Goal: Task Accomplishment & Management: Use online tool/utility

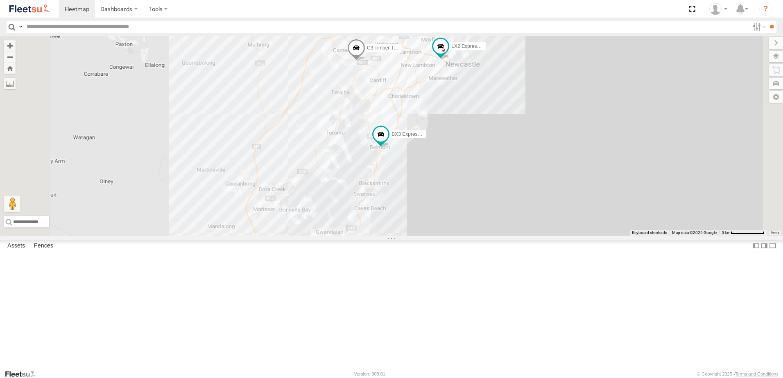
select select "**********"
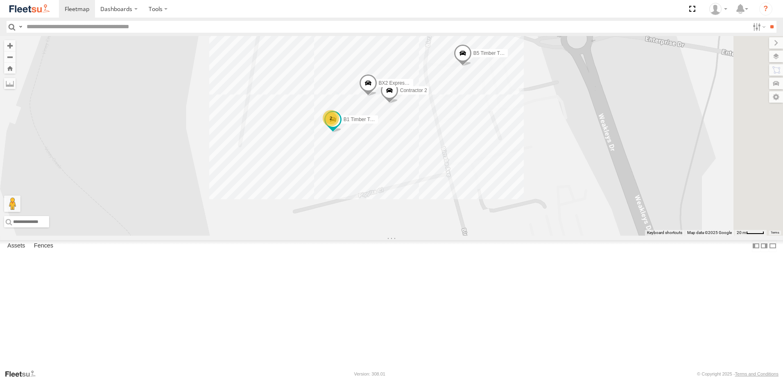
drag, startPoint x: 505, startPoint y: 145, endPoint x: 507, endPoint y: 184, distance: 38.2
click at [507, 184] on div "BX3 Express Ute BX1 Express Ute LX1 Express Ute BX4 Express Ute LX2 Express Ute…" at bounding box center [391, 136] width 783 height 200
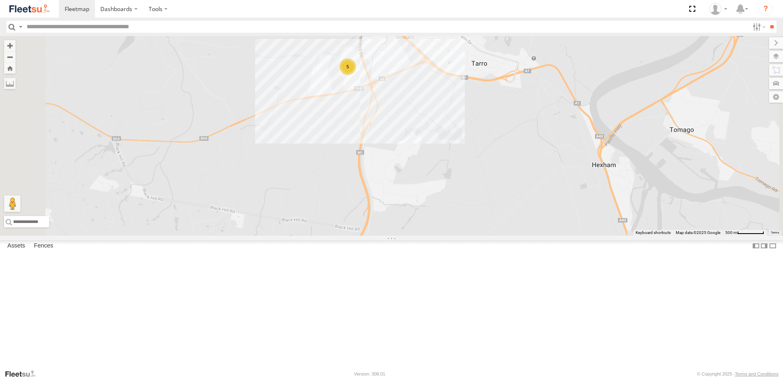
drag, startPoint x: 484, startPoint y: 199, endPoint x: 480, endPoint y: 154, distance: 45.2
click at [480, 154] on div "5" at bounding box center [391, 136] width 783 height 200
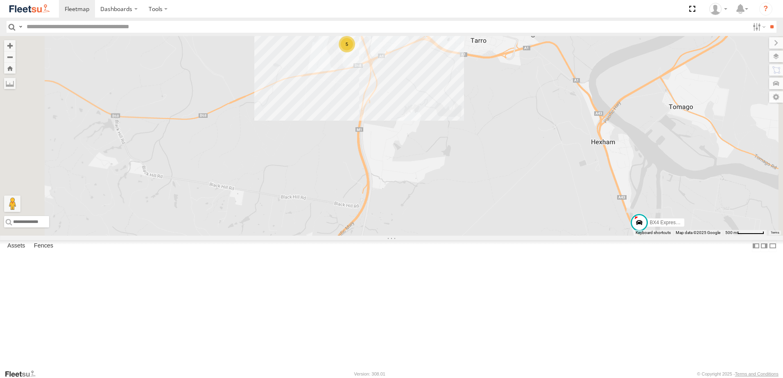
drag, startPoint x: 484, startPoint y: 271, endPoint x: 507, endPoint y: 108, distance: 165.0
click at [507, 109] on div "5 BX4 Express Ute" at bounding box center [391, 136] width 783 height 200
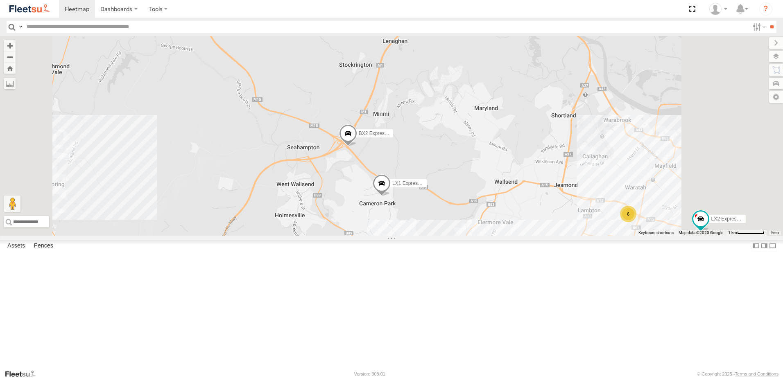
drag, startPoint x: 754, startPoint y: 364, endPoint x: 741, endPoint y: 350, distance: 18.8
click at [741, 236] on div "BX4 Express Ute LX2 Express Ute BX2 Express Ute LX1 Express Ute 6 Keyboard shor…" at bounding box center [391, 136] width 783 height 200
click at [744, 233] on div "Map Scale: 1 km per 62 pixels" at bounding box center [750, 232] width 27 height 2
click at [745, 235] on span "2000 ft" at bounding box center [740, 233] width 13 height 5
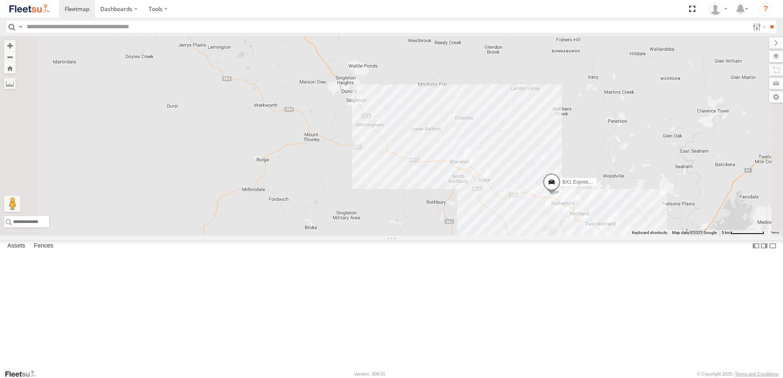
drag, startPoint x: 706, startPoint y: 314, endPoint x: 744, endPoint y: 399, distance: 93.5
click at [744, 378] on html "Dashboards" at bounding box center [391, 189] width 783 height 378
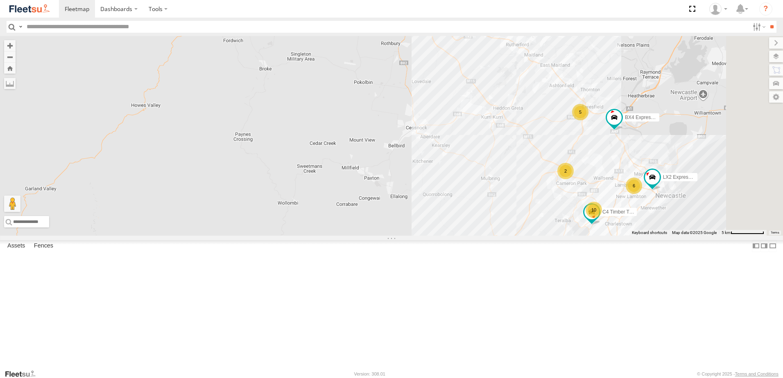
drag, startPoint x: 700, startPoint y: 335, endPoint x: 647, endPoint y: 193, distance: 151.8
click at [654, 174] on div "BX4 Express Ute LX2 Express Ute 10 BX1 Express Ute 5 6 C4 Timber Truck 2" at bounding box center [391, 136] width 783 height 200
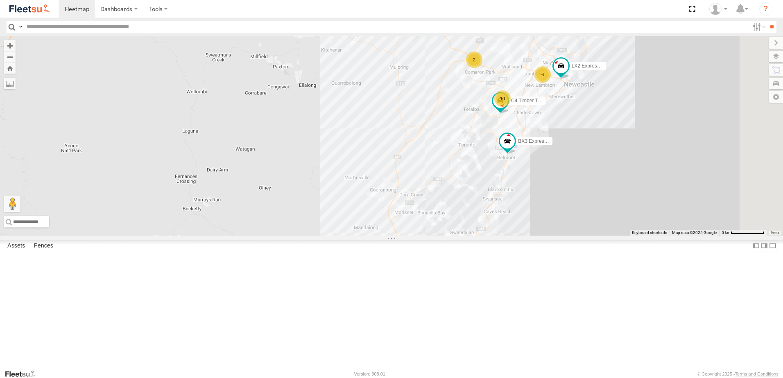
drag, startPoint x: 635, startPoint y: 275, endPoint x: 545, endPoint y: 169, distance: 139.1
click at [545, 169] on div "BX4 Express Ute LX2 Express Ute 10 BX1 Express Ute 5 6 C4 Timber Truck 2 BX3 Ex…" at bounding box center [391, 136] width 783 height 200
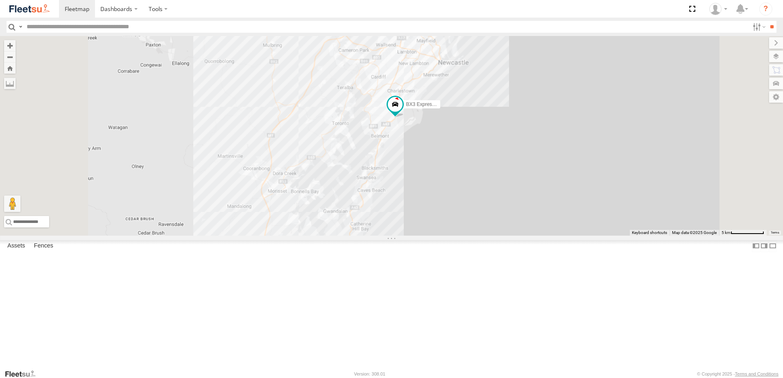
drag, startPoint x: 349, startPoint y: 195, endPoint x: 387, endPoint y: 296, distance: 108.4
click at [387, 236] on div "BX3 Express Ute" at bounding box center [391, 136] width 783 height 200
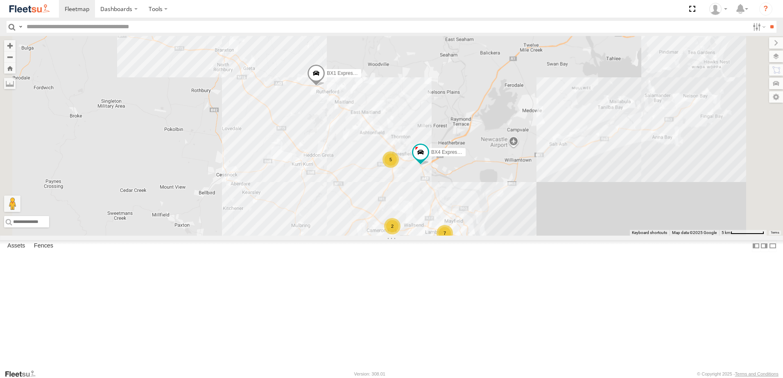
drag, startPoint x: 399, startPoint y: 171, endPoint x: 389, endPoint y: 278, distance: 107.4
click at [389, 236] on div "BX3 Express Ute 10 BX1 Express Ute 7 5 C4 Timber Truck 2 BX4 Express Ute" at bounding box center [391, 136] width 783 height 200
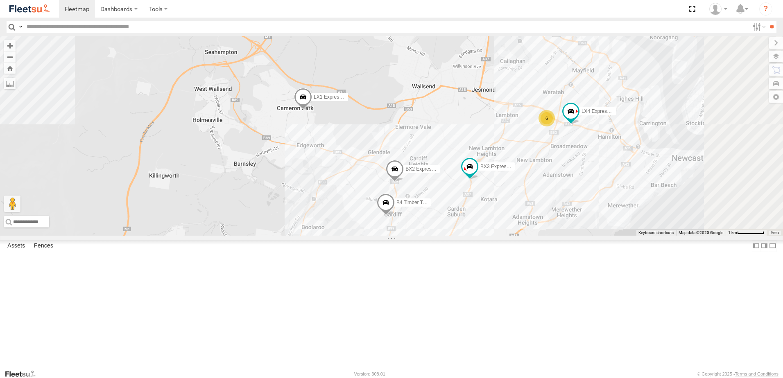
drag, startPoint x: 526, startPoint y: 316, endPoint x: 445, endPoint y: 217, distance: 127.2
click at [445, 218] on div "BX1 Express Ute C4 Timber Truck LX1 Express Ute BX3 Express Ute BX2 Express Ute…" at bounding box center [391, 136] width 783 height 200
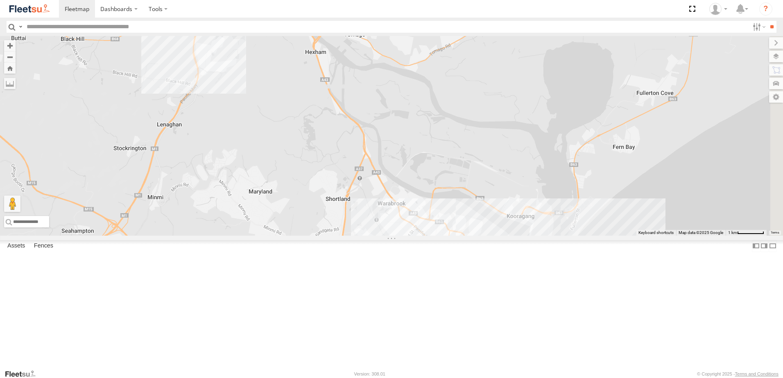
drag, startPoint x: 398, startPoint y: 312, endPoint x: 359, endPoint y: 292, distance: 44.3
click at [347, 376] on body "Dashboards" at bounding box center [391, 189] width 783 height 378
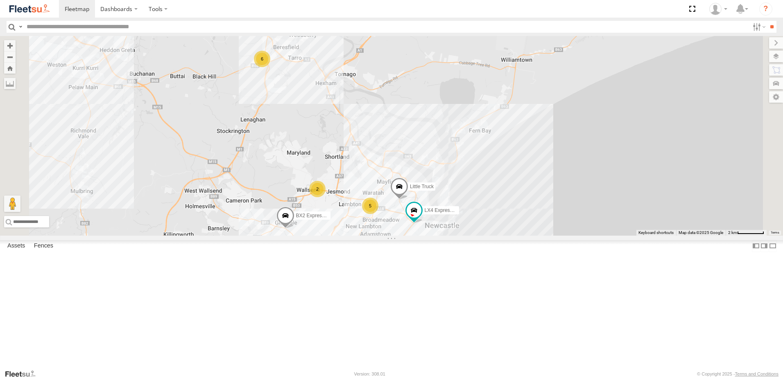
drag, startPoint x: 443, startPoint y: 281, endPoint x: 426, endPoint y: 190, distance: 92.5
click at [426, 191] on div "5 6 LX4 Express Ute BX2 Express Ute 2 Little Truck" at bounding box center [391, 136] width 783 height 200
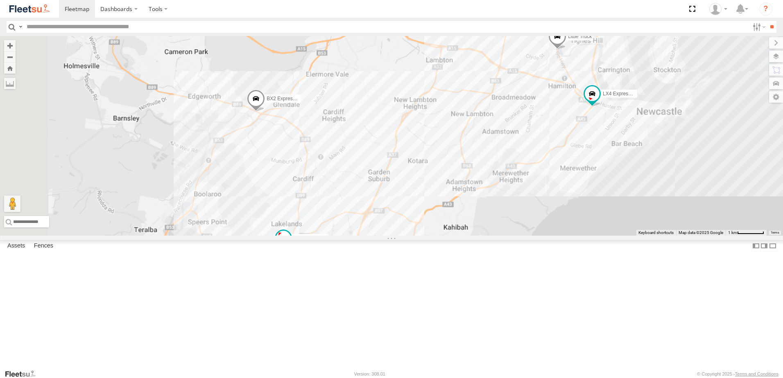
drag, startPoint x: 387, startPoint y: 284, endPoint x: 403, endPoint y: 197, distance: 88.8
click at [403, 197] on div "LX4 Express Ute BX2 Express Ute Little Truck C4 Timber Truck" at bounding box center [391, 136] width 783 height 200
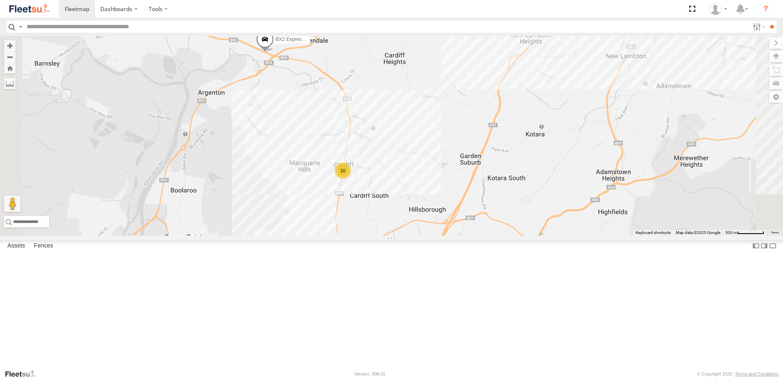
drag, startPoint x: 417, startPoint y: 287, endPoint x: 424, endPoint y: 251, distance: 36.5
click at [424, 236] on div "LX4 Express Ute BX2 Express Ute Little Truck C4 Timber Truck LX1 Express Ute BX…" at bounding box center [391, 136] width 783 height 200
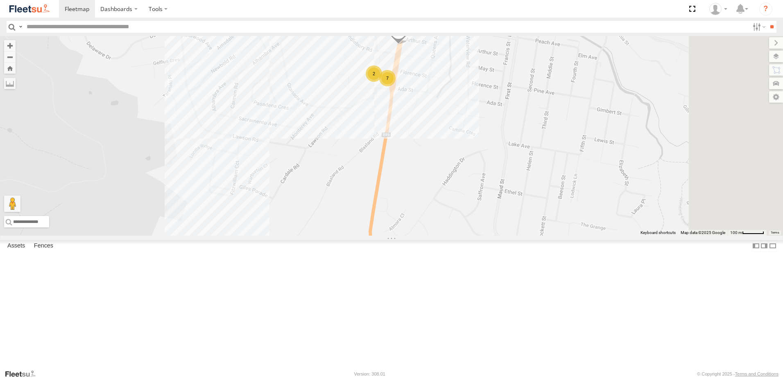
drag, startPoint x: 513, startPoint y: 141, endPoint x: 457, endPoint y: 177, distance: 66.7
click at [457, 177] on div "LX4 Express Ute BX2 Express Ute Little Truck C4 Timber Truck LX1 Express Ute BX…" at bounding box center [391, 136] width 783 height 200
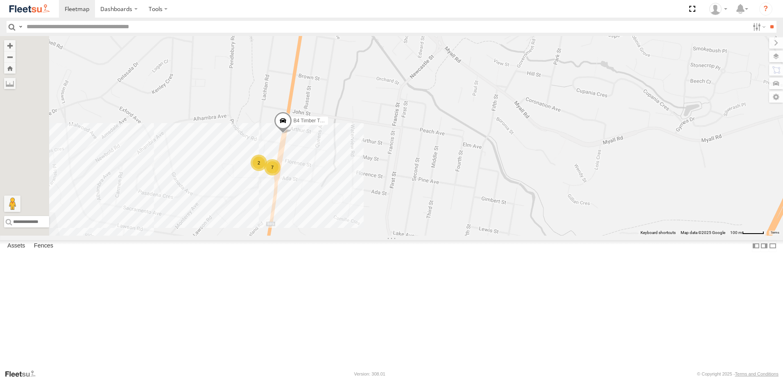
drag, startPoint x: 453, startPoint y: 138, endPoint x: 428, endPoint y: 206, distance: 72.3
click at [430, 207] on div "LX4 Express Ute BX2 Express Ute Little Truck C4 Timber Truck LX1 Express Ute BX…" at bounding box center [391, 136] width 783 height 200
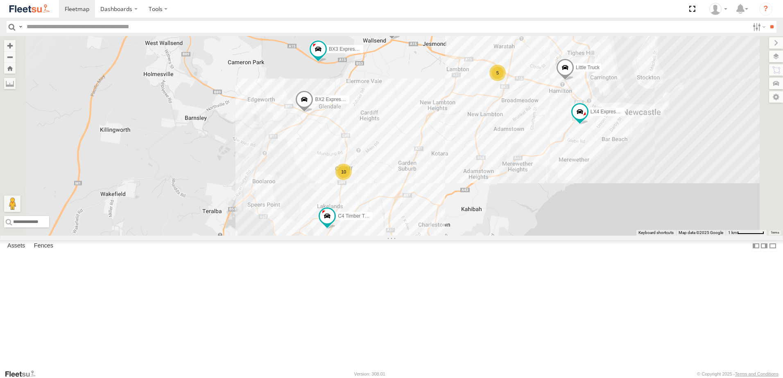
drag, startPoint x: 357, startPoint y: 118, endPoint x: 417, endPoint y: 199, distance: 100.5
click at [417, 199] on div "LX4 Express Ute BX2 Express Ute Little Truck C4 Timber Truck LX1 Express Ute BX…" at bounding box center [391, 136] width 783 height 200
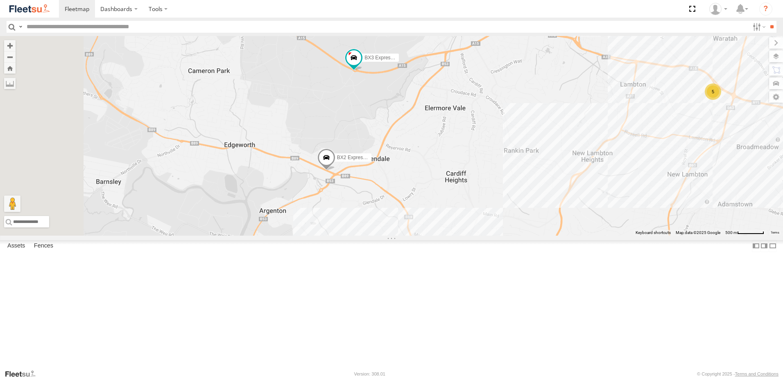
drag, startPoint x: 409, startPoint y: 161, endPoint x: 435, endPoint y: 184, distance: 34.3
click at [435, 184] on div "LX4 Express Ute BX2 Express Ute Little Truck C4 Timber Truck LX1 Express Ute BX…" at bounding box center [391, 136] width 783 height 200
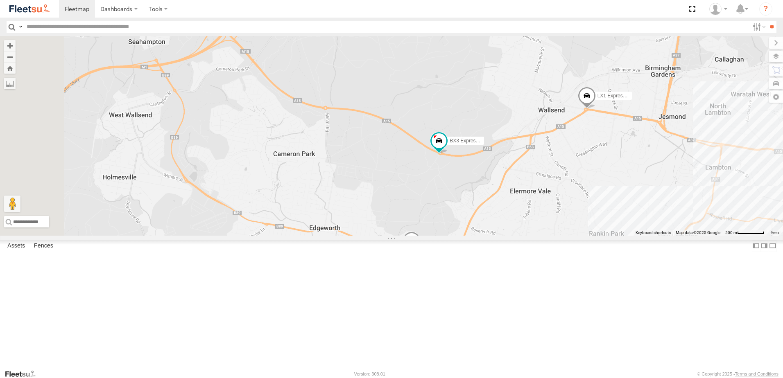
drag, startPoint x: 426, startPoint y: 172, endPoint x: 504, endPoint y: 233, distance: 99.5
click at [504, 235] on div "LX4 Express Ute BX2 Express Ute Little Truck C4 Timber Truck LX1 Express Ute BX…" at bounding box center [391, 136] width 783 height 200
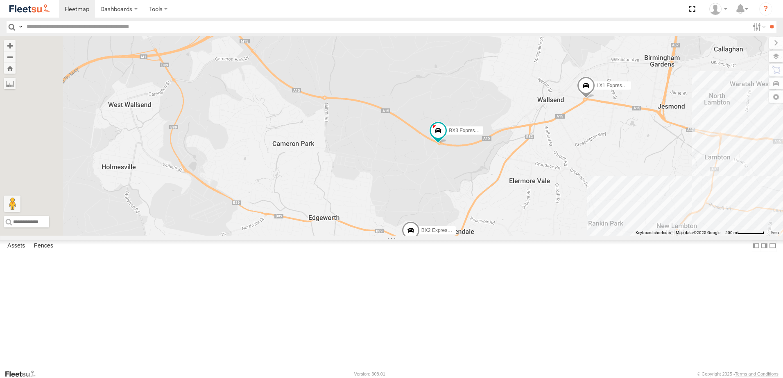
click at [498, 218] on div "LX4 Express Ute BX2 Express Ute Little Truck C4 Timber Truck LX1 Express Ute BX…" at bounding box center [391, 136] width 783 height 200
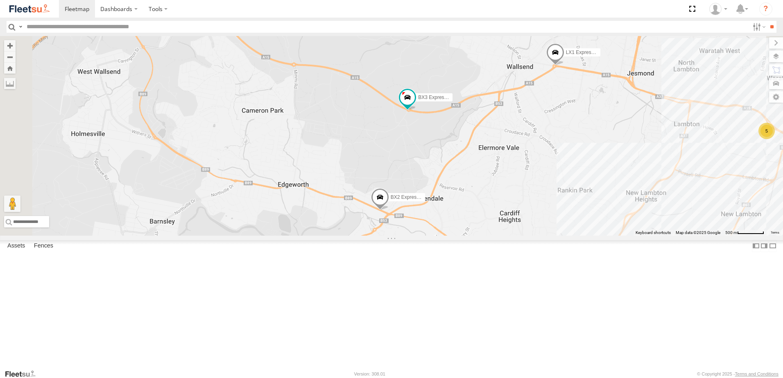
drag, startPoint x: 494, startPoint y: 239, endPoint x: 462, endPoint y: 206, distance: 45.2
click at [462, 206] on div "LX4 Express Ute BX2 Express Ute Little Truck C4 Timber Truck LX1 Express Ute BX…" at bounding box center [391, 136] width 783 height 200
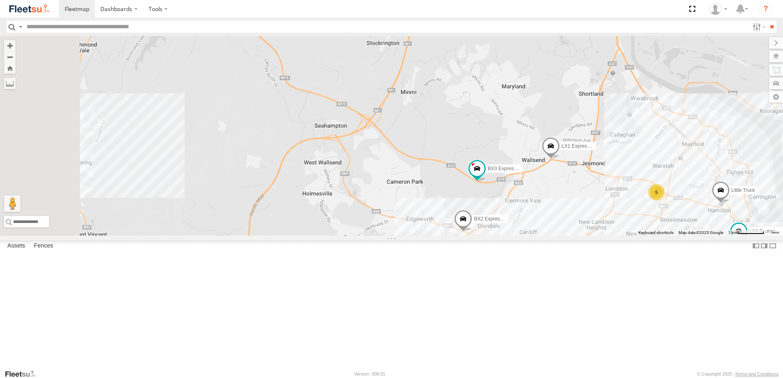
drag, startPoint x: 537, startPoint y: 254, endPoint x: 549, endPoint y: 269, distance: 19.8
click at [549, 236] on div "LX4 Express Ute BX2 Express Ute Little Truck C4 Timber Truck LX1 Express Ute BX…" at bounding box center [391, 136] width 783 height 200
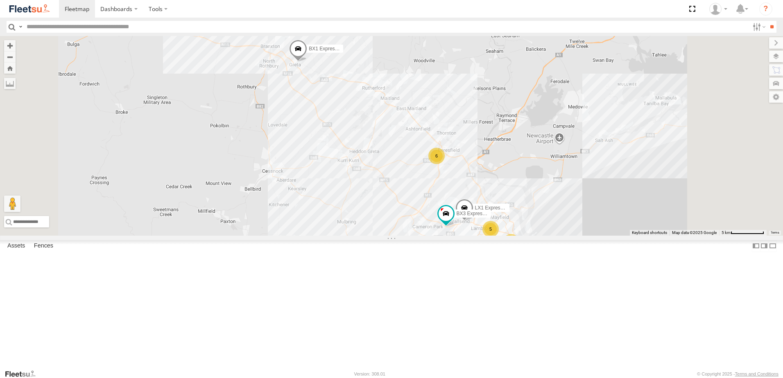
click at [418, 195] on div "C4 Timber Truck LX1 Express Ute BX3 Express Ute 11 BX1 Express Ute 5 6 2" at bounding box center [391, 136] width 783 height 200
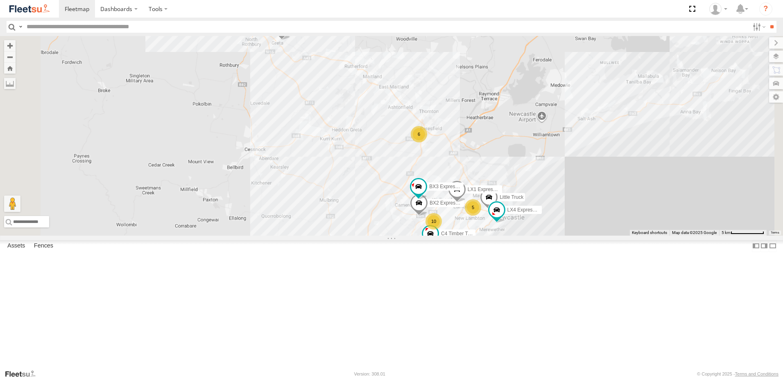
drag, startPoint x: 438, startPoint y: 164, endPoint x: 440, endPoint y: 183, distance: 18.5
click at [440, 183] on div "BX1 Express Ute C4 Timber Truck LX4 Express Ute BX2 Express Ute LX1 Express Ute…" at bounding box center [391, 136] width 783 height 200
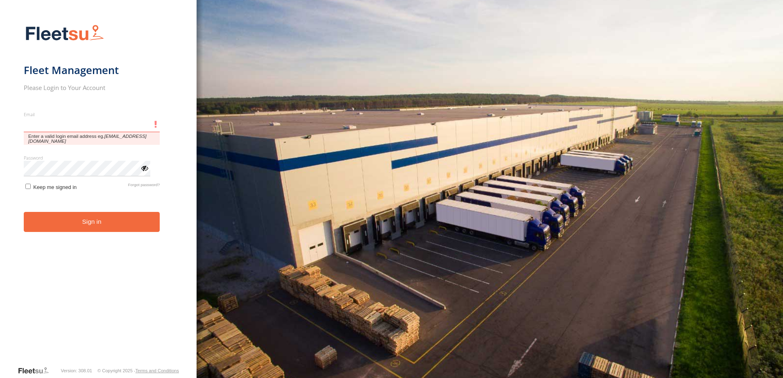
type input "**********"
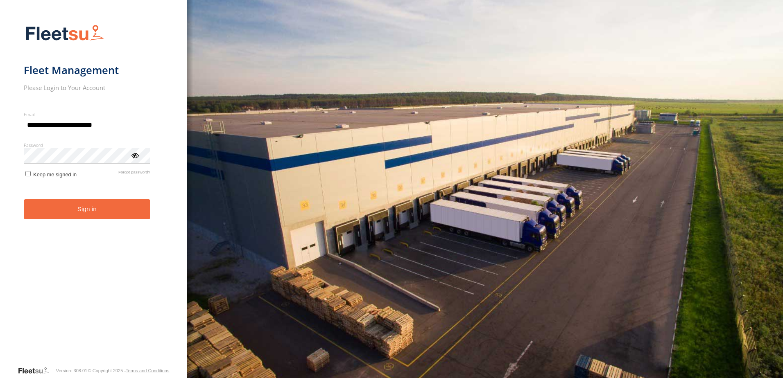
click at [115, 226] on form "**********" at bounding box center [94, 193] width 140 height 347
click at [123, 216] on button "Sign in" at bounding box center [87, 209] width 127 height 20
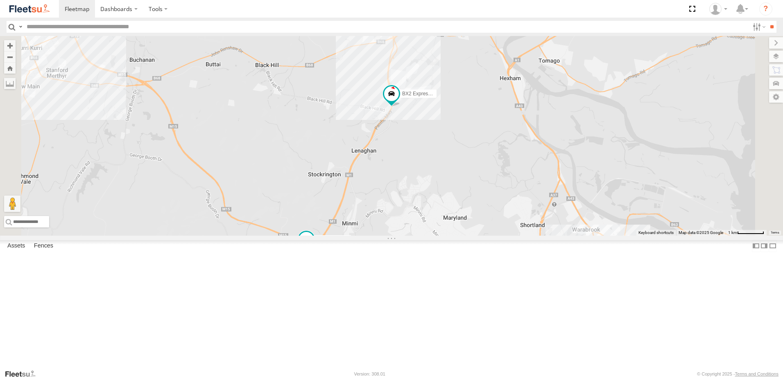
drag, startPoint x: 510, startPoint y: 142, endPoint x: 485, endPoint y: 213, distance: 75.5
click at [485, 213] on div "B4 Timber Truck BX1 Express Ute BX2 Express Ute LX2 Express Ute C4 Timber Truck…" at bounding box center [391, 136] width 783 height 200
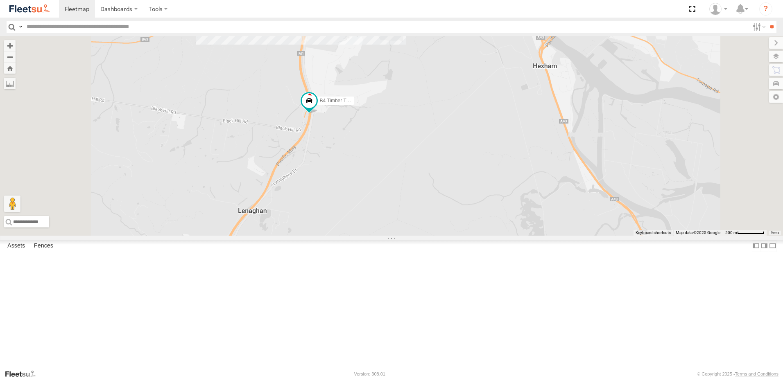
drag, startPoint x: 393, startPoint y: 115, endPoint x: 359, endPoint y: 251, distance: 139.9
click at [359, 236] on div "B4 Timber Truck C3 Timber Truck Little Truck" at bounding box center [391, 136] width 783 height 200
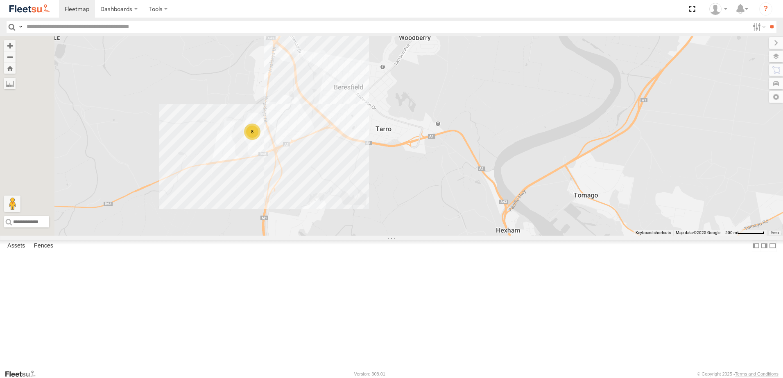
drag, startPoint x: 299, startPoint y: 179, endPoint x: 316, endPoint y: 261, distance: 83.2
click at [316, 236] on div "B4 Timber Truck C3 Timber Truck Little Truck 8" at bounding box center [391, 136] width 783 height 200
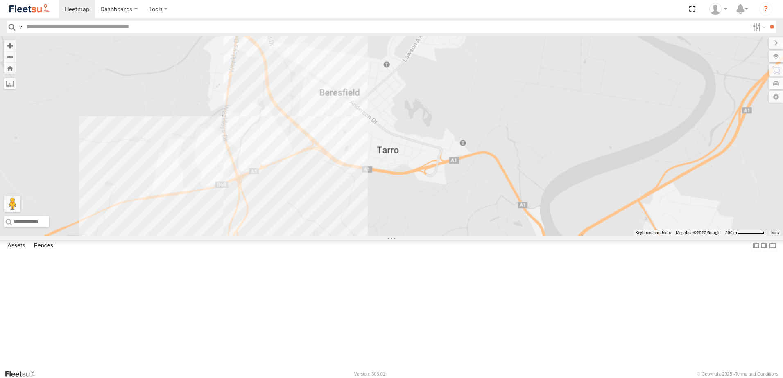
drag, startPoint x: 316, startPoint y: 242, endPoint x: 330, endPoint y: 154, distance: 88.7
click at [330, 154] on div "B4 Timber Truck C3 Timber Truck Little Truck" at bounding box center [391, 136] width 783 height 200
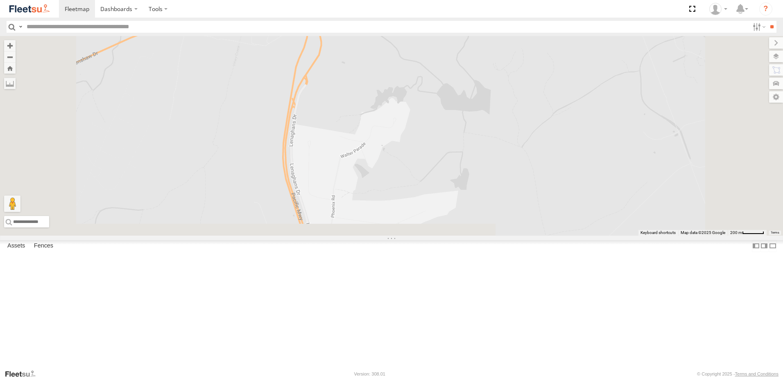
drag, startPoint x: 414, startPoint y: 279, endPoint x: 406, endPoint y: 152, distance: 126.4
click at [406, 154] on div "B4 Timber Truck C3 Timber Truck Little Truck 8" at bounding box center [391, 136] width 783 height 200
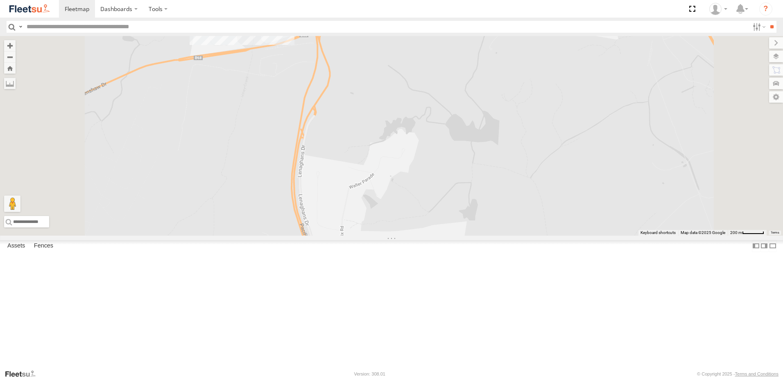
drag, startPoint x: 420, startPoint y: 250, endPoint x: 430, endPoint y: 297, distance: 47.4
click at [430, 236] on div "B4 Timber Truck C3 Timber Truck Little Truck 8" at bounding box center [391, 136] width 783 height 200
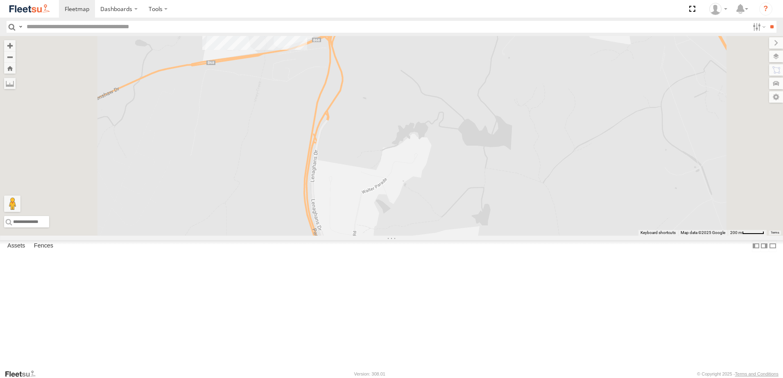
drag, startPoint x: 423, startPoint y: 270, endPoint x: 428, endPoint y: 254, distance: 16.1
click at [428, 236] on div "B4 Timber Truck C3 Timber Truck Little Truck 8" at bounding box center [391, 136] width 783 height 200
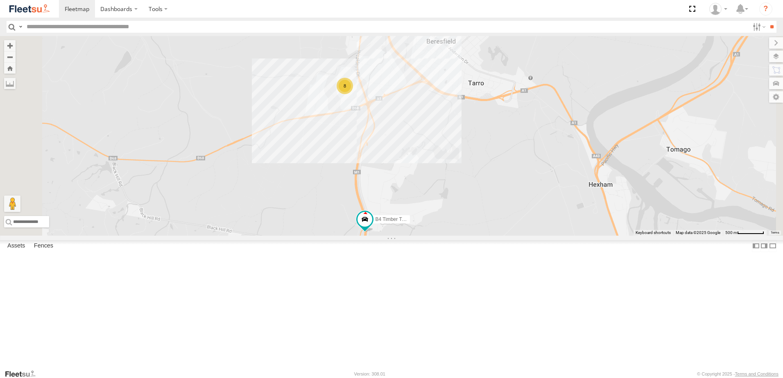
drag, startPoint x: 497, startPoint y: 161, endPoint x: 495, endPoint y: 199, distance: 37.7
click at [495, 199] on div "B4 Timber Truck C3 Timber Truck Little Truck 8" at bounding box center [391, 136] width 783 height 200
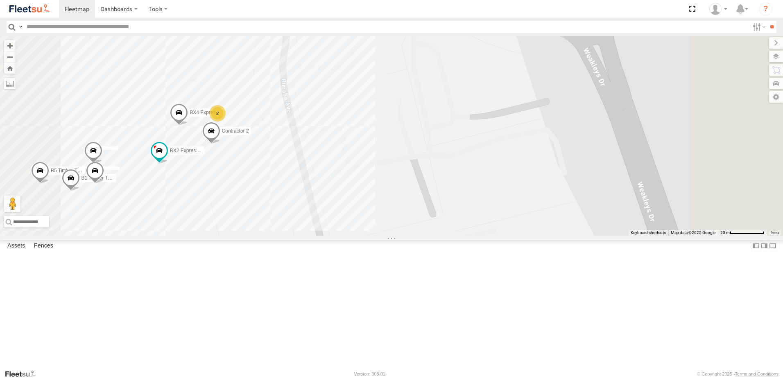
drag, startPoint x: 311, startPoint y: 87, endPoint x: 331, endPoint y: 81, distance: 21.3
click at [333, 83] on div "C3 Timber Truck Little Truck B5 Timber Truck B1 Timber Truck BX4 Express Ute BX…" at bounding box center [391, 136] width 783 height 200
